Goal: Find specific page/section: Find specific page/section

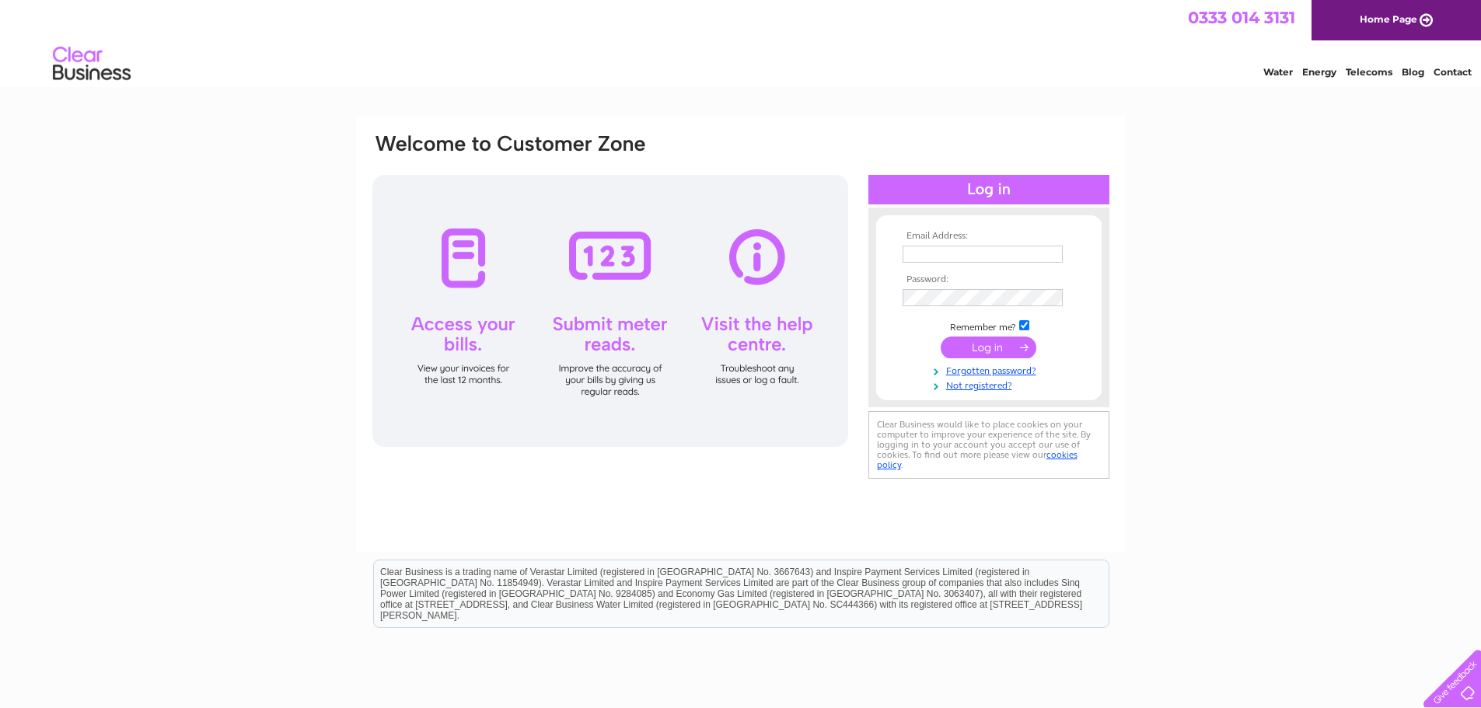
type input "[EMAIL_ADDRESS][DOMAIN_NAME]"
click at [970, 345] on input "submit" at bounding box center [989, 348] width 96 height 22
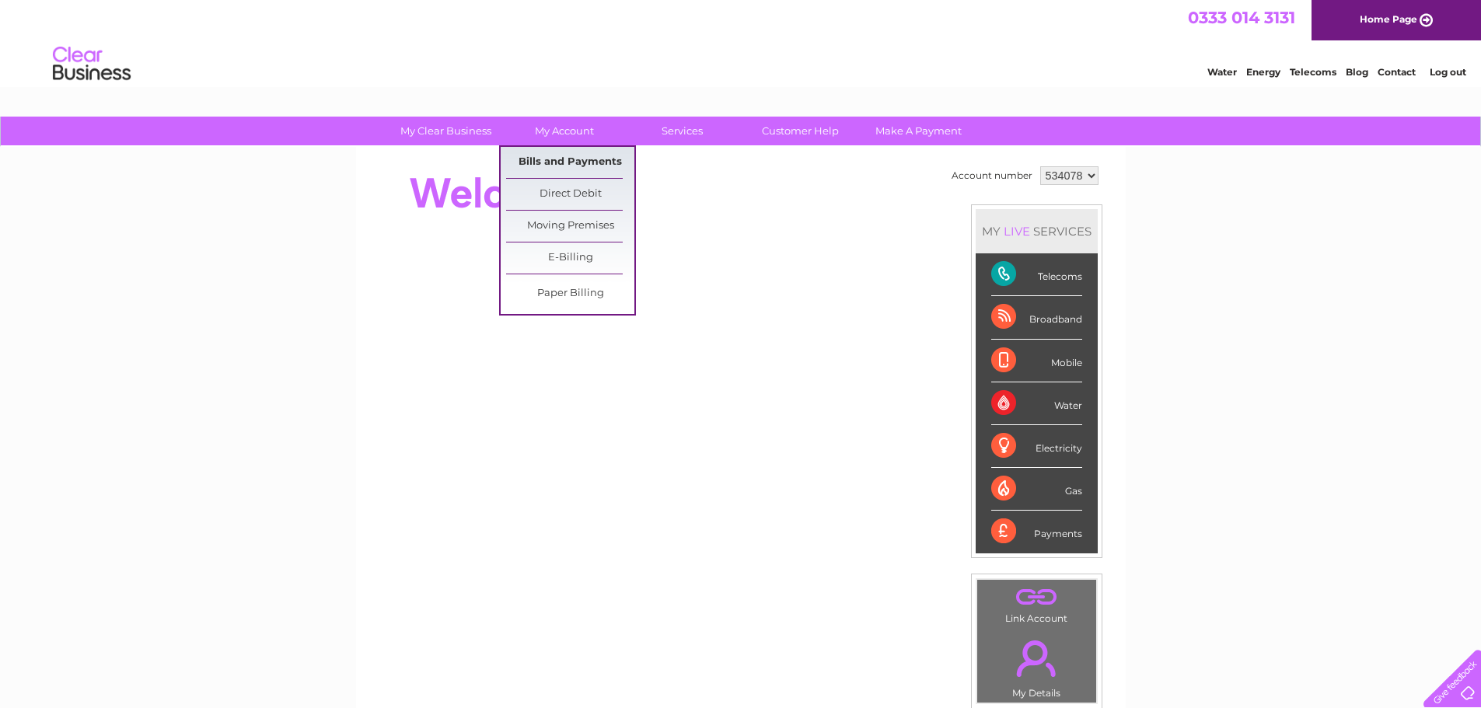
click at [555, 158] on link "Bills and Payments" at bounding box center [570, 162] width 128 height 31
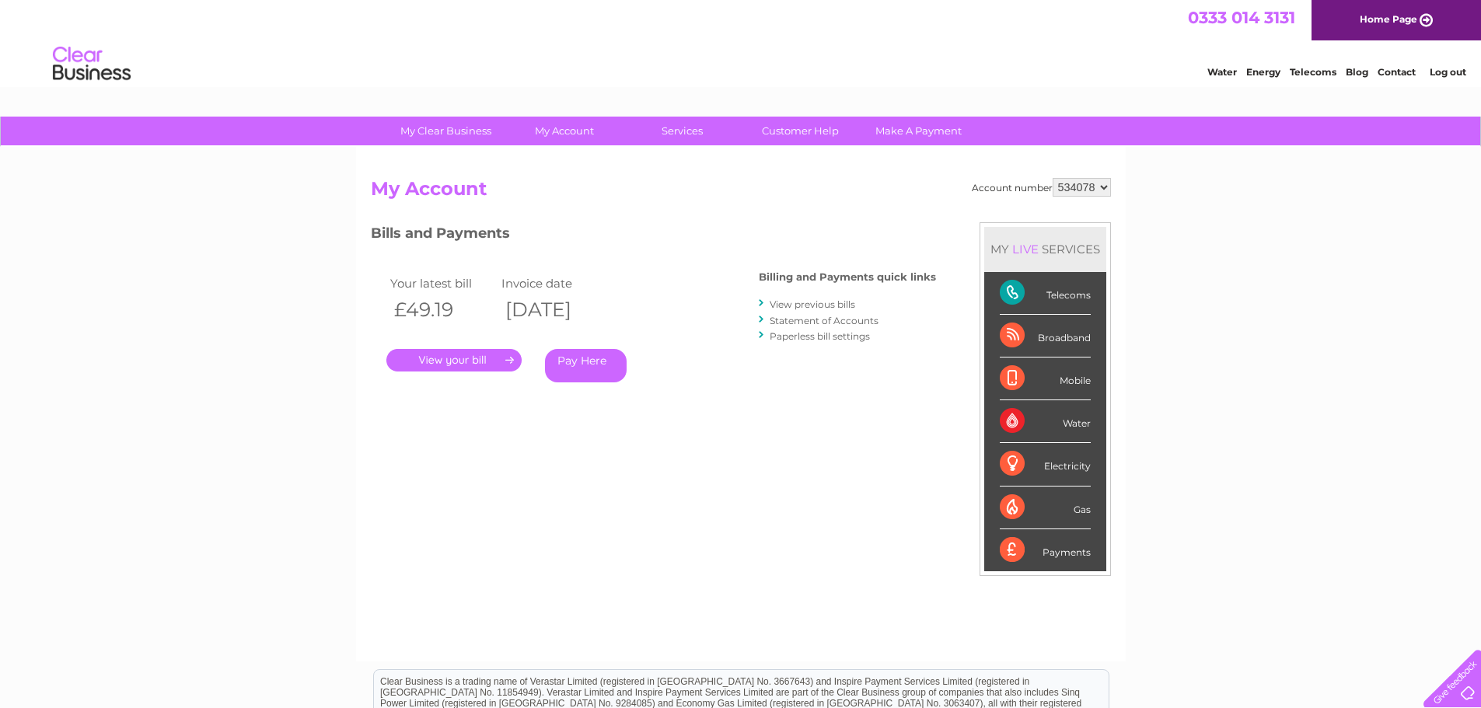
click at [450, 358] on link "." at bounding box center [453, 360] width 135 height 23
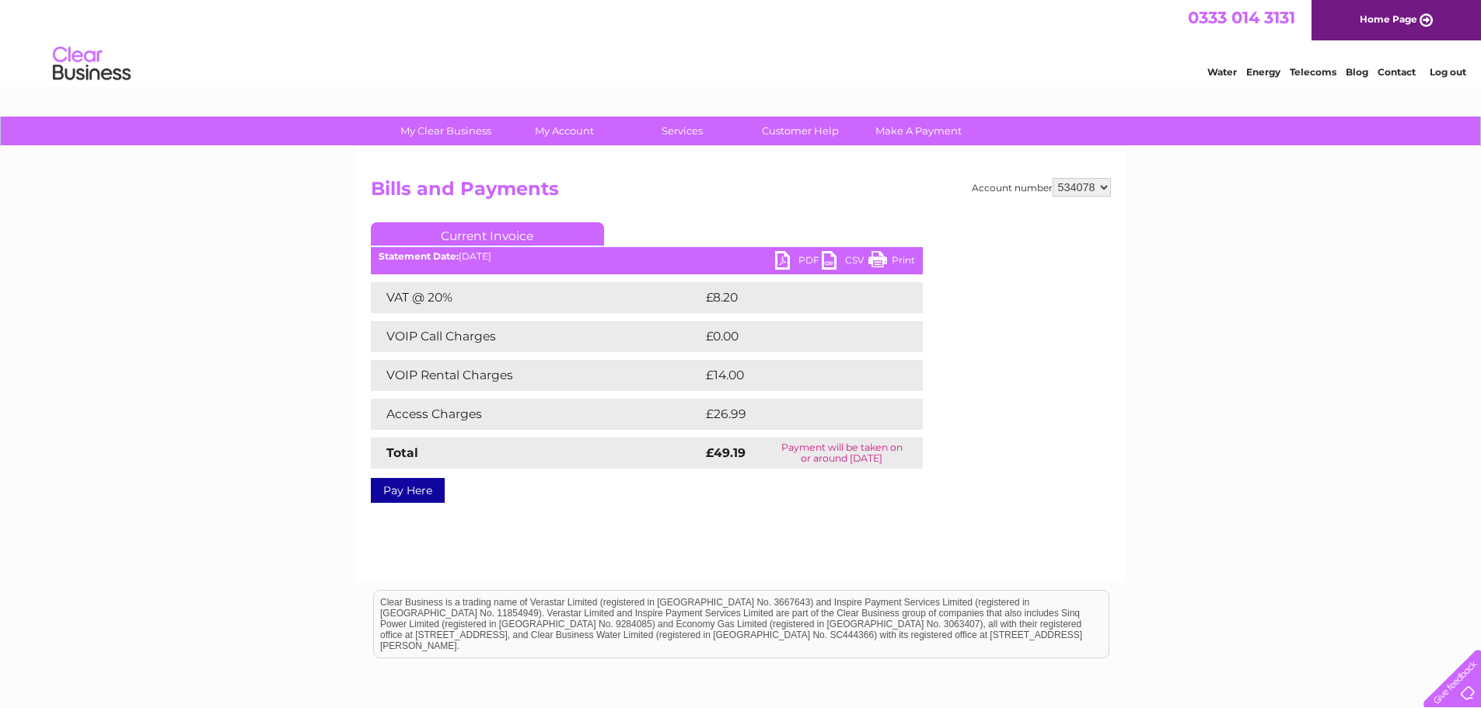
click at [791, 258] on link "PDF" at bounding box center [798, 262] width 47 height 23
